Goal: Check status: Check status

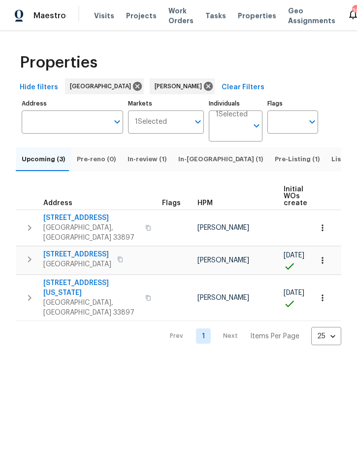
scroll to position [0, 65]
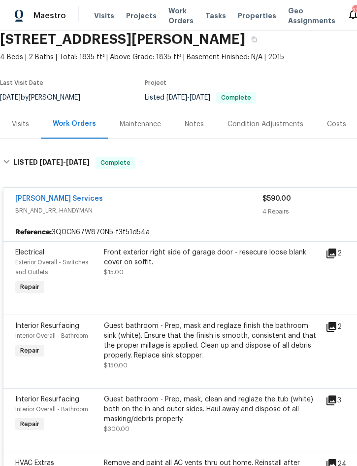
scroll to position [40, 0]
click at [142, 14] on span "Projects" at bounding box center [141, 16] width 31 height 10
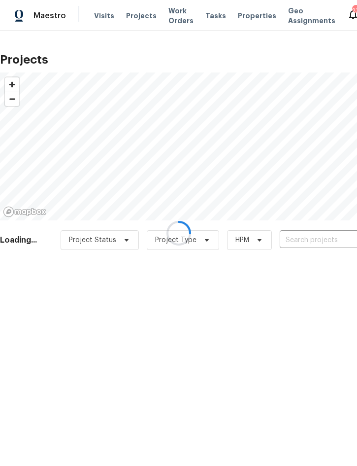
click at [313, 243] on div at bounding box center [178, 233] width 357 height 466
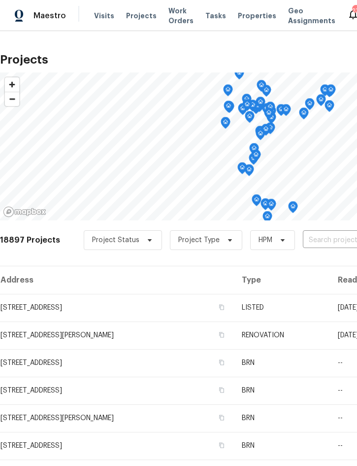
click at [337, 243] on input "text" at bounding box center [359, 240] width 113 height 15
type input "203 summ"
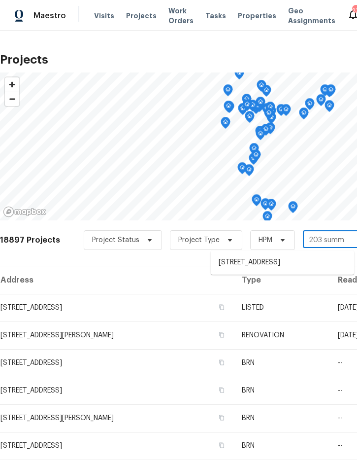
click at [283, 268] on li "203 Summer View Dr, Winter Haven, FL 33880" at bounding box center [282, 262] width 143 height 16
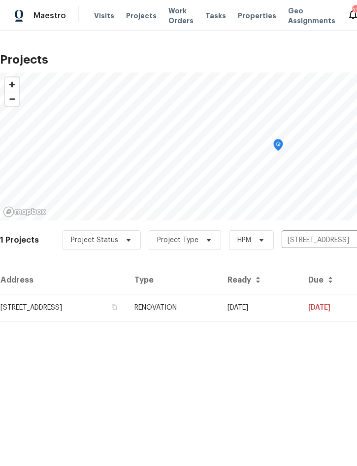
click at [220, 308] on td "RENOVATION" at bounding box center [173, 308] width 93 height 28
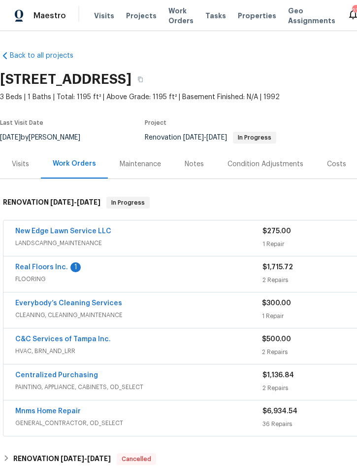
click at [54, 269] on link "Real Floors Inc." at bounding box center [41, 267] width 53 height 7
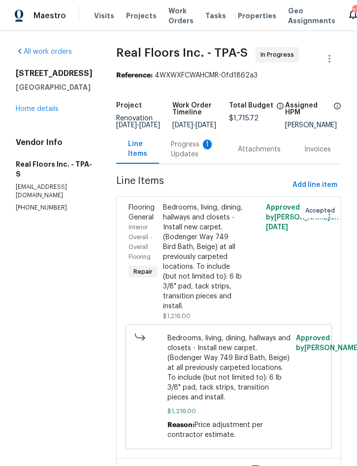
click at [189, 155] on div "Progress Updates 1" at bounding box center [192, 150] width 43 height 20
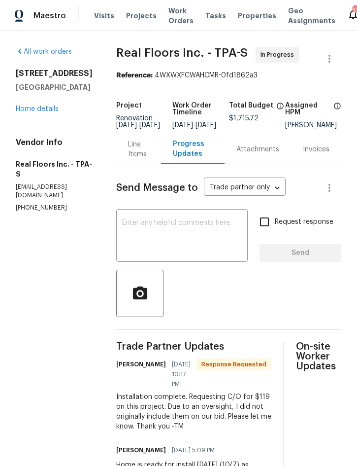
click at [139, 159] on div "Line Items" at bounding box center [138, 150] width 21 height 20
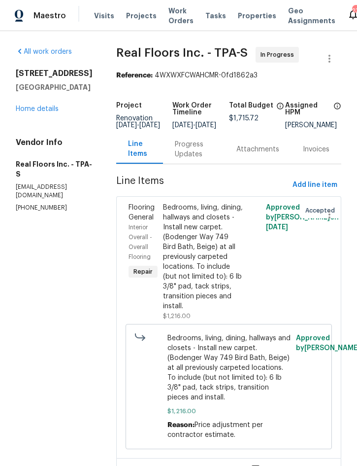
click at [200, 260] on div "Bedrooms, living, dining, hallways and closets - Install new carpet. (Bodenger …" at bounding box center [203, 257] width 80 height 108
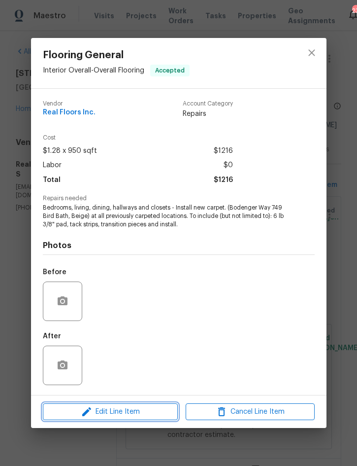
click at [129, 412] on span "Edit Line Item" at bounding box center [110, 412] width 129 height 12
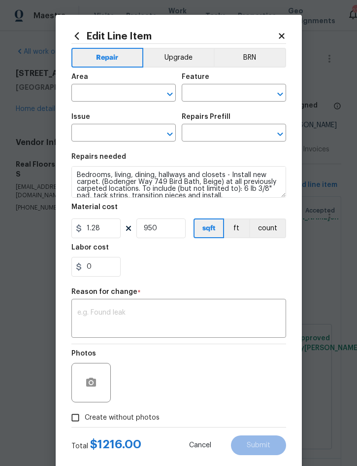
type input "Interior Overall"
type input "Overall Flooring"
type input "Flooring General"
type input "Carpet LVL 1 - Bodenger Way (Beige) $1.28"
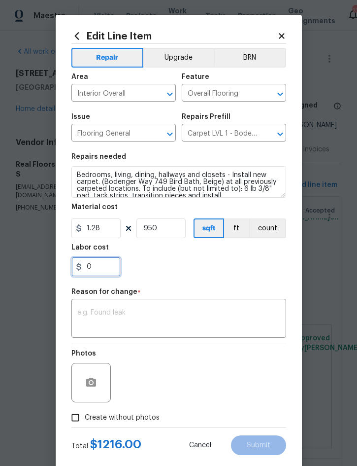
click at [105, 270] on input "0" at bounding box center [95, 267] width 49 height 20
type input "119"
click at [176, 305] on div "x ​" at bounding box center [178, 319] width 215 height 36
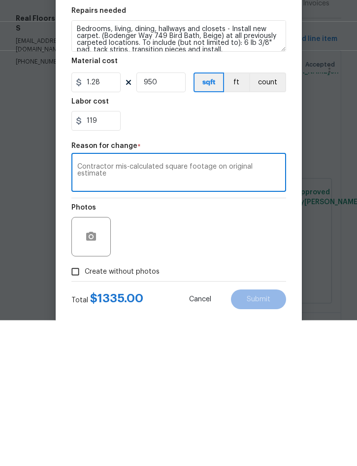
scroll to position [28, 0]
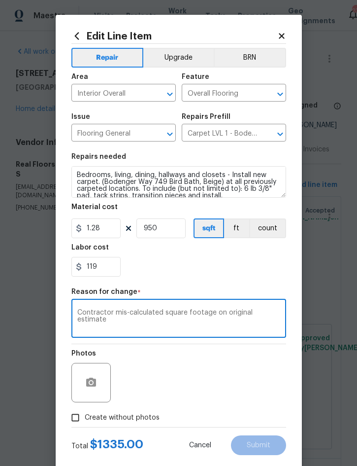
type textarea "Contractor mis-calculated square footage on original estimate"
click at [133, 416] on span "Create without photos" at bounding box center [122, 418] width 75 height 10
click at [85, 416] on input "Create without photos" at bounding box center [75, 417] width 19 height 19
checkbox input "true"
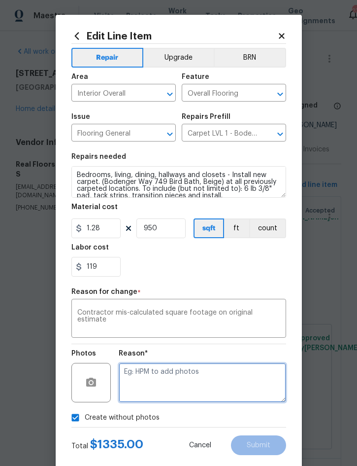
click at [218, 373] on textarea at bounding box center [203, 382] width 168 height 39
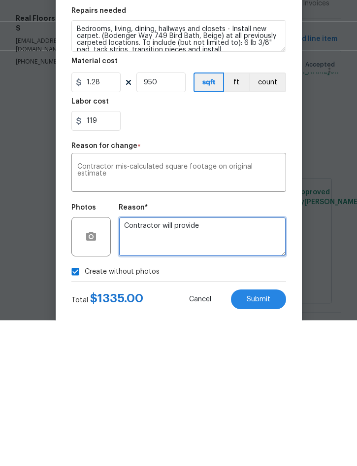
type textarea "Contractor will provide"
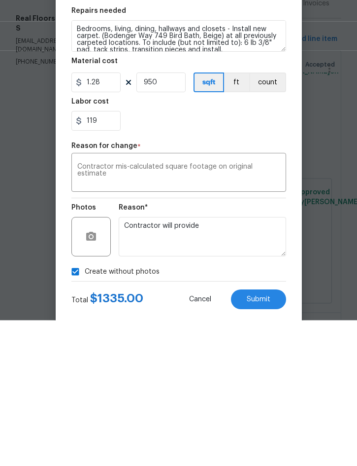
click at [256, 442] on span "Submit" at bounding box center [259, 445] width 24 height 7
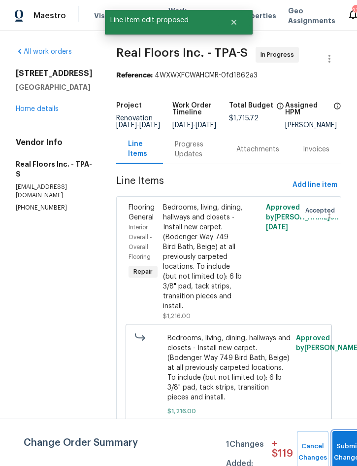
click at [347, 444] on button "Submit Changes" at bounding box center [349, 452] width 32 height 42
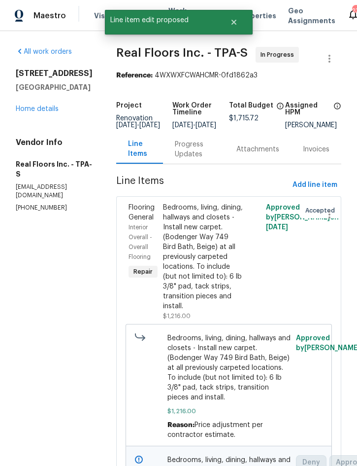
click at [194, 140] on div "Progress Updates" at bounding box center [194, 150] width 38 height 20
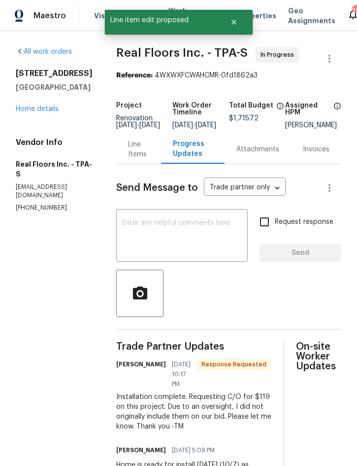
click at [178, 230] on textarea at bounding box center [182, 236] width 120 height 35
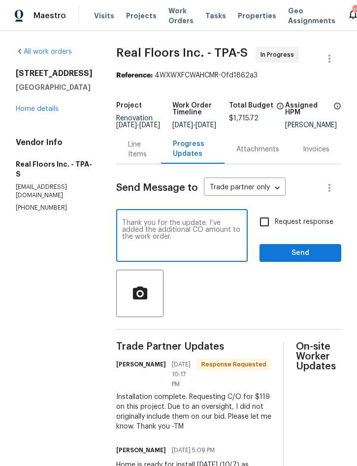
type textarea "Thank you for the update. I’ve added the additional CO amount to the work order."
click at [303, 258] on span "Send" at bounding box center [301, 253] width 66 height 12
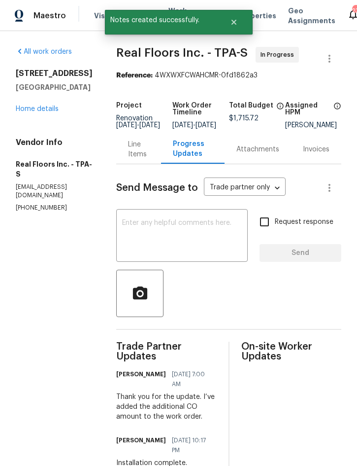
click at [136, 156] on div "Line Items" at bounding box center [138, 150] width 21 height 20
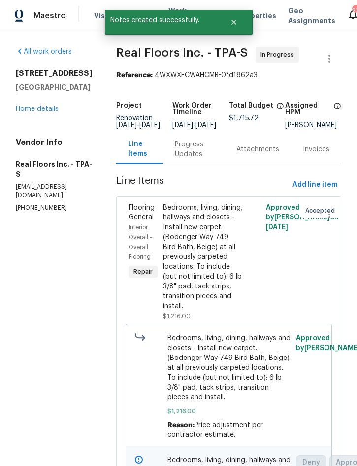
click at [34, 114] on div "203 Summer View Dr Winter Haven, FL 33880 Home details" at bounding box center [54, 91] width 77 height 45
click at [26, 112] on link "Home details" at bounding box center [37, 109] width 43 height 7
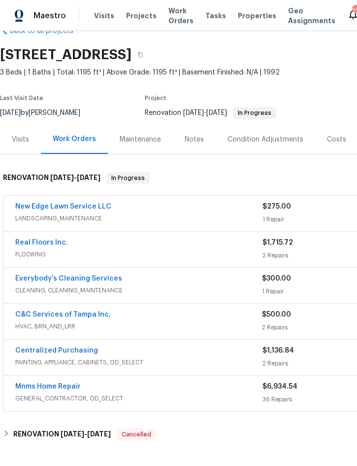
scroll to position [26, 0]
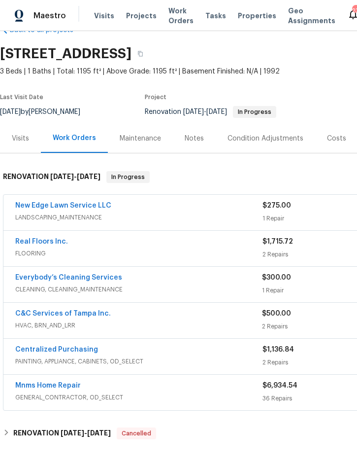
click at [81, 314] on link "C&C Services of Tampa Inc." at bounding box center [63, 313] width 96 height 7
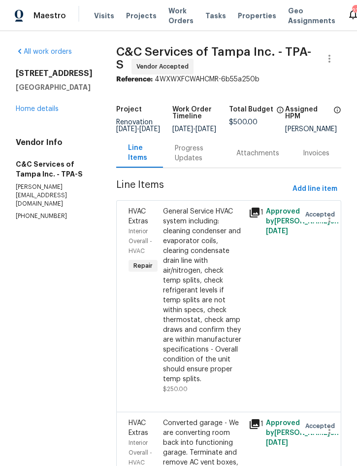
click at [210, 158] on div "Progress Updates" at bounding box center [194, 153] width 38 height 20
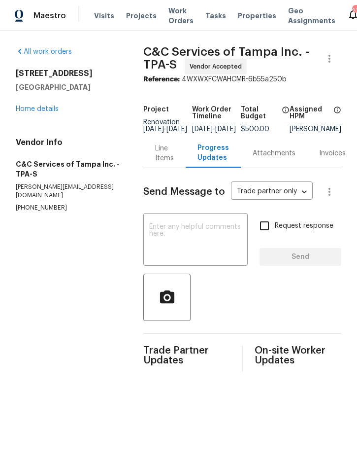
click at [188, 236] on textarea at bounding box center [195, 240] width 93 height 35
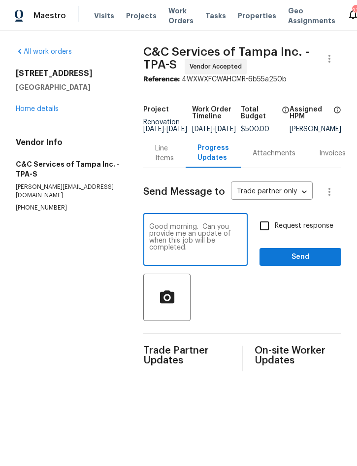
type textarea "Good morning. Can you provide me an update of when this job will be completed."
click at [303, 263] on span "Send" at bounding box center [301, 257] width 66 height 12
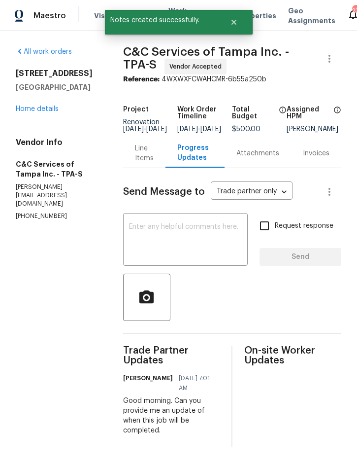
click at [39, 110] on link "Home details" at bounding box center [37, 109] width 43 height 7
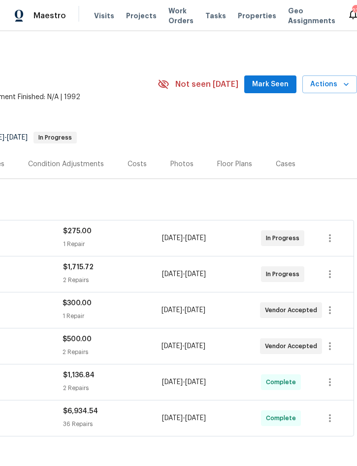
scroll to position [0, 200]
click at [138, 165] on div "Costs" at bounding box center [137, 164] width 19 height 10
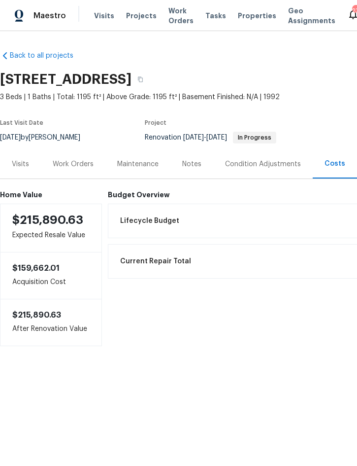
click at [65, 163] on div "Work Orders" at bounding box center [73, 164] width 41 height 10
